Goal: Find specific page/section: Find specific page/section

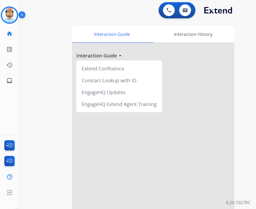
click at [52, 41] on div "swap_horiz Break voice bridge close_fullscreen Connect 3-Way Call merge_type Se…" at bounding box center [131, 131] width 224 height 225
click at [186, 8] on img at bounding box center [184, 10] width 5 height 4
select select "**********"
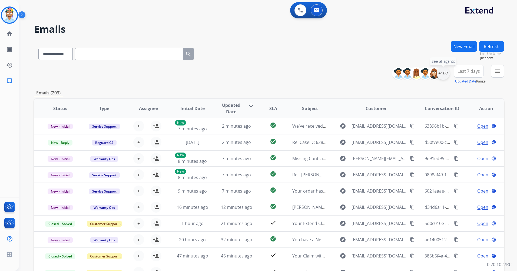
click at [255, 74] on div "+102" at bounding box center [442, 73] width 13 height 13
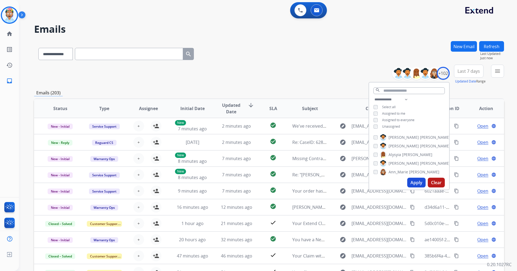
click at [255, 70] on span "Last 7 days" at bounding box center [468, 71] width 22 height 2
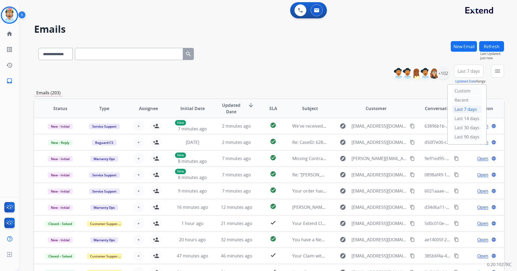
click at [255, 139] on div "Last 90 days" at bounding box center [467, 137] width 30 height 8
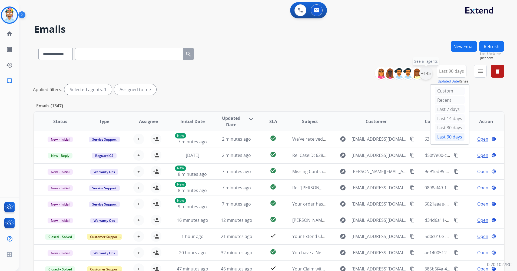
click at [255, 73] on div "+145" at bounding box center [425, 73] width 13 height 13
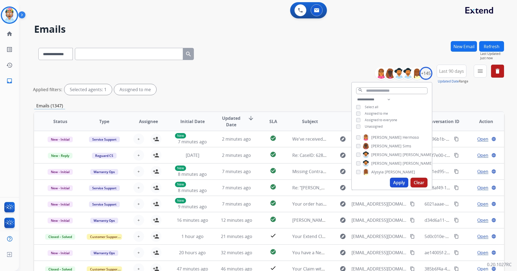
click at [255, 72] on div "**********" at bounding box center [269, 81] width 470 height 32
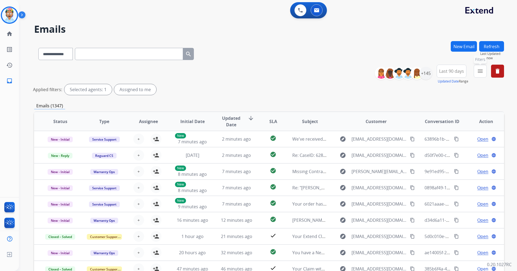
click at [255, 69] on mat-icon "menu" at bounding box center [480, 71] width 6 height 6
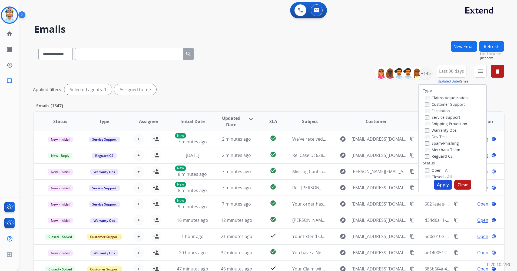
drag, startPoint x: 402, startPoint y: 96, endPoint x: 405, endPoint y: 89, distance: 7.0
click at [255, 95] on div "**********" at bounding box center [269, 81] width 470 height 32
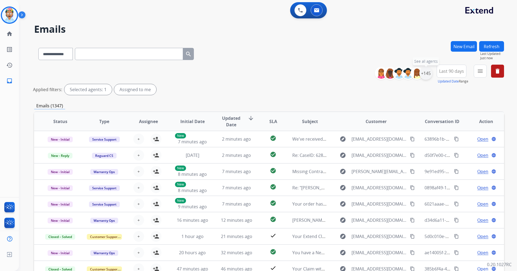
click at [255, 73] on div "+145" at bounding box center [425, 73] width 13 height 13
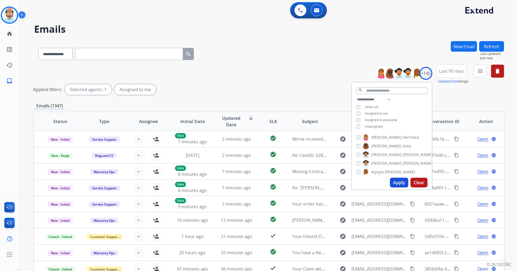
click at [255, 182] on button "Apply" at bounding box center [399, 183] width 18 height 10
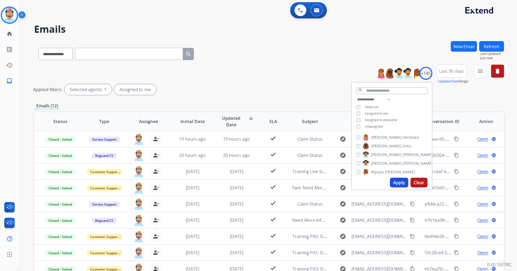
click at [255, 68] on button "Last 90 days" at bounding box center [451, 71] width 30 height 13
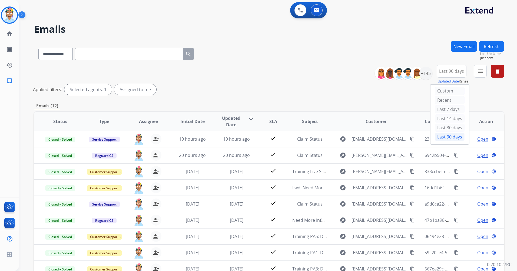
click at [255, 139] on div "Last 90 days" at bounding box center [450, 137] width 30 height 8
click at [255, 71] on mat-icon "menu" at bounding box center [480, 71] width 6 height 6
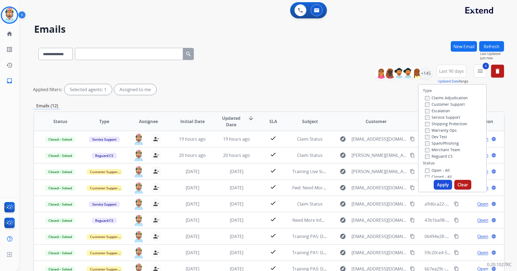
click at [255, 184] on button "Apply" at bounding box center [442, 185] width 18 height 10
